Goal: Task Accomplishment & Management: Manage account settings

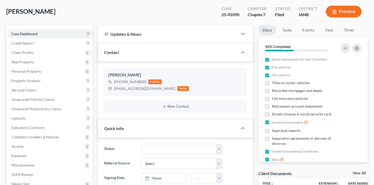
scroll to position [123, 0]
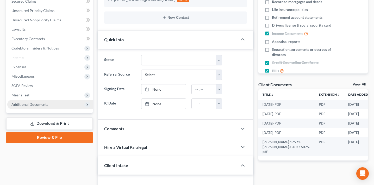
click at [48, 100] on span "Additional Documents" at bounding box center [50, 104] width 86 height 9
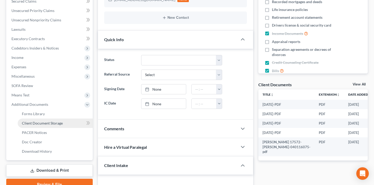
click at [50, 121] on span "Client Document Storage" at bounding box center [42, 123] width 41 height 4
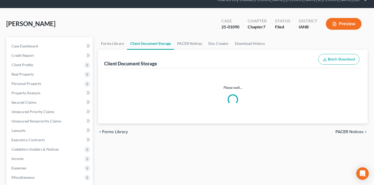
scroll to position [3, 0]
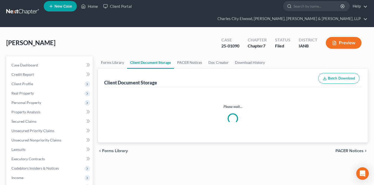
select select "4"
select select "30"
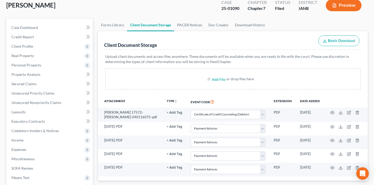
scroll to position [102, 0]
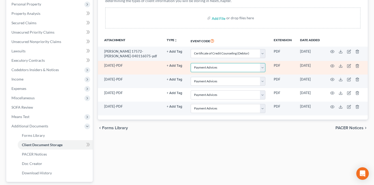
click at [214, 63] on select "Select Event Amend Amend Plan Amended Application Amended List of Creditor(s) (…" at bounding box center [228, 67] width 75 height 9
